Goal: Task Accomplishment & Management: Manage account settings

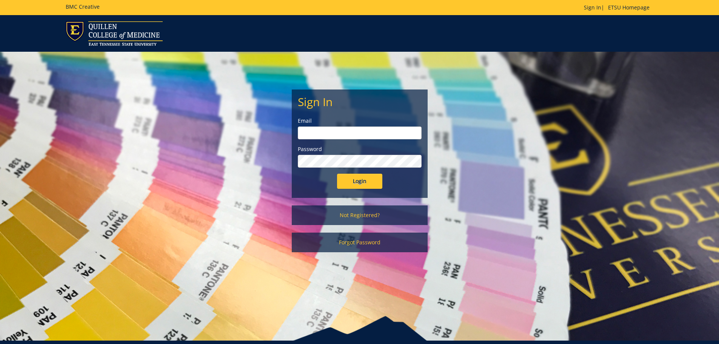
click at [366, 131] on input "email" at bounding box center [360, 132] width 124 height 13
type input "[EMAIL_ADDRESS][DOMAIN_NAME]"
click at [337, 174] on input "Login" at bounding box center [359, 181] width 45 height 15
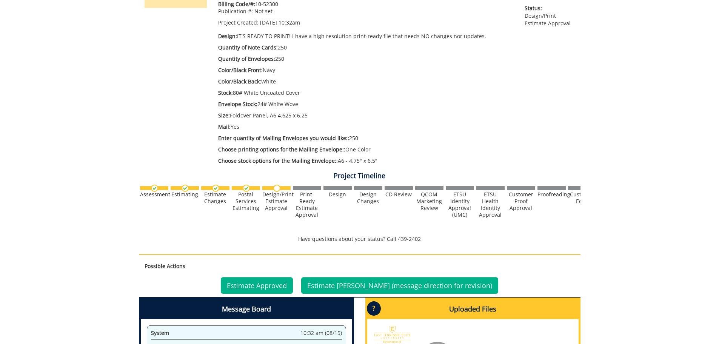
scroll to position [226, 0]
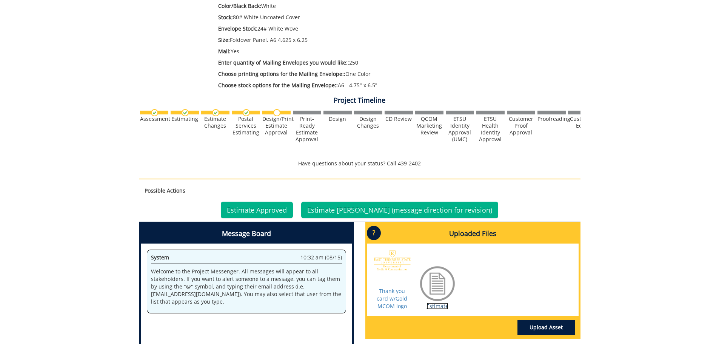
click at [443, 304] on link "Estimate" at bounding box center [437, 305] width 22 height 7
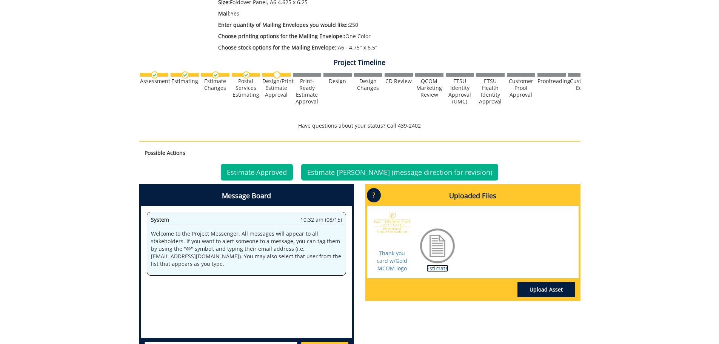
scroll to position [302, 0]
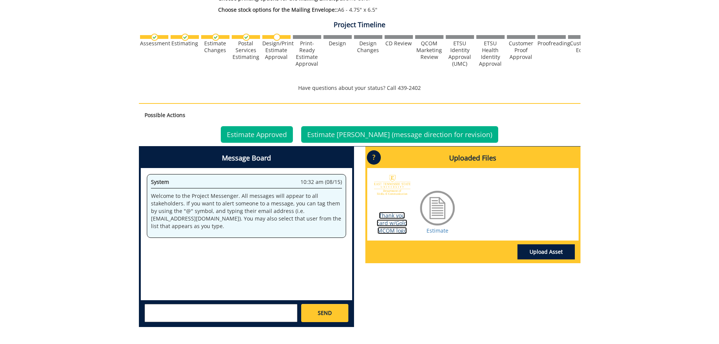
click at [396, 221] on link "Thank you card w/Gold MCOM logo" at bounding box center [392, 223] width 31 height 22
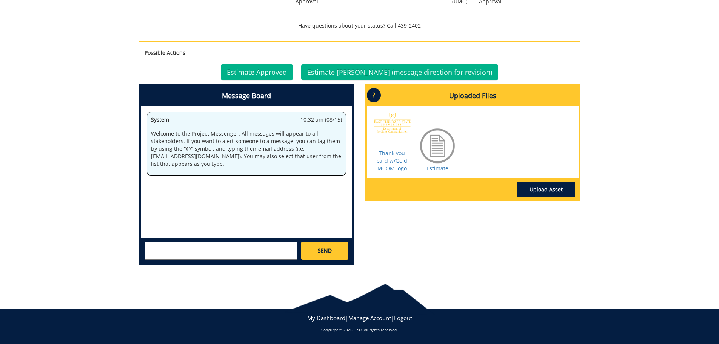
click at [173, 248] on textarea at bounding box center [221, 250] width 153 height 18
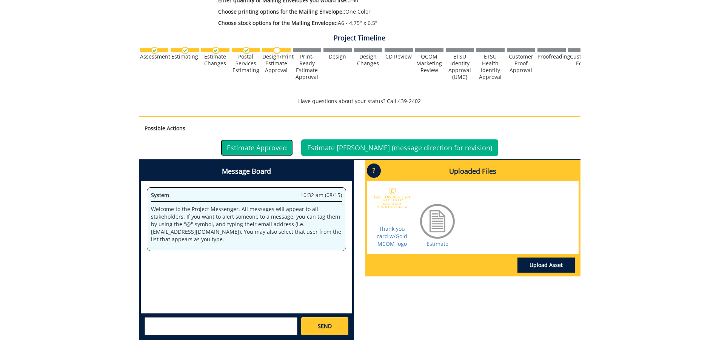
click at [277, 150] on link "Estimate Approved" at bounding box center [257, 147] width 72 height 17
